Goal: Navigation & Orientation: Find specific page/section

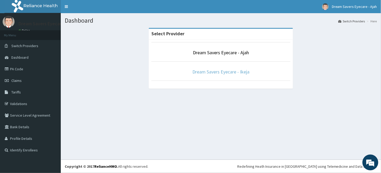
click at [235, 72] on link "Dream Savers Eyecare - Ikeja" at bounding box center [220, 72] width 57 height 6
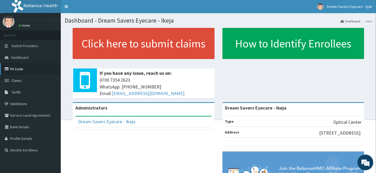
click at [25, 66] on link "PA Code" at bounding box center [30, 69] width 61 height 12
